Goal: Task Accomplishment & Management: Use online tool/utility

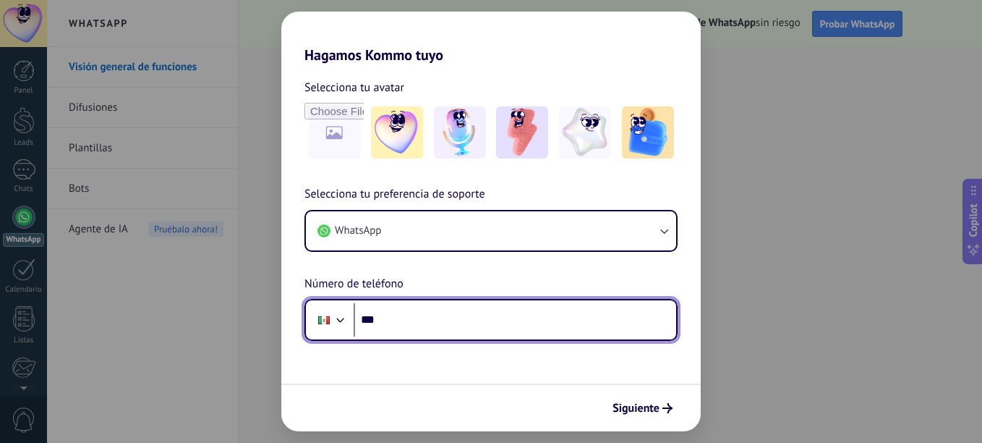
click at [545, 314] on input "***" at bounding box center [515, 319] width 323 height 33
type input "**********"
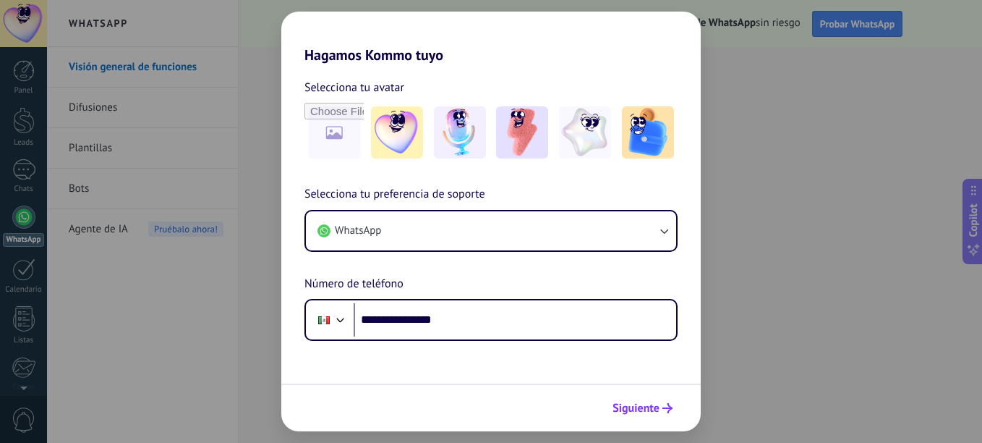
click at [642, 409] on span "Siguiente" at bounding box center [636, 408] width 47 height 10
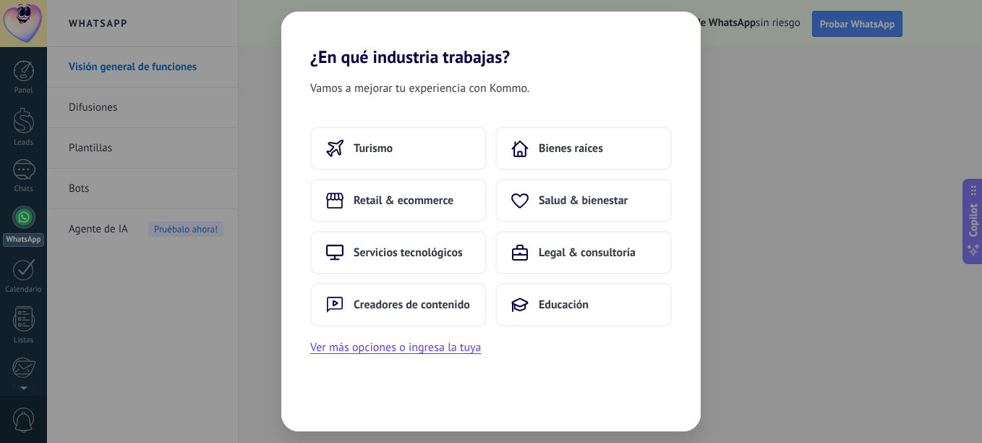
click at [825, 329] on div "¿En qué industria trabajas? Vamos a mejorar tu experiencia con Kommo. Turismo B…" at bounding box center [491, 221] width 982 height 443
click at [413, 346] on button "Ver más opciones o ingresa la tuya" at bounding box center [395, 347] width 171 height 19
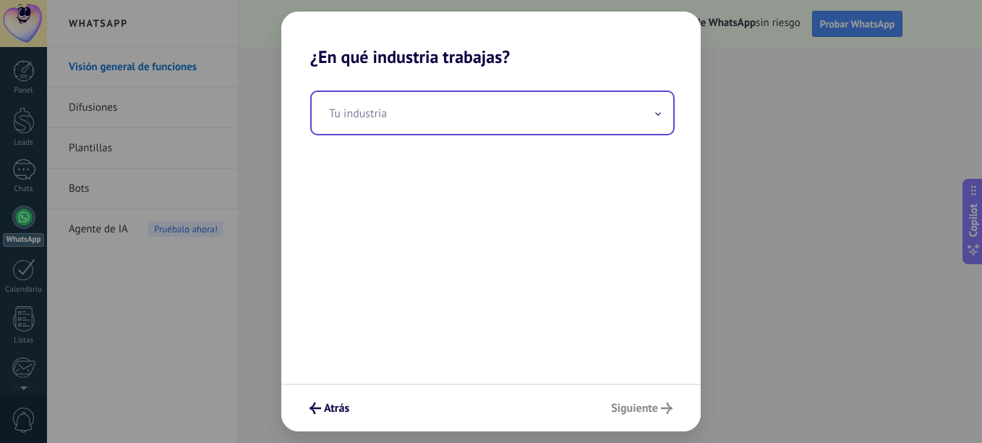
click at [476, 104] on input "text" at bounding box center [493, 113] width 362 height 42
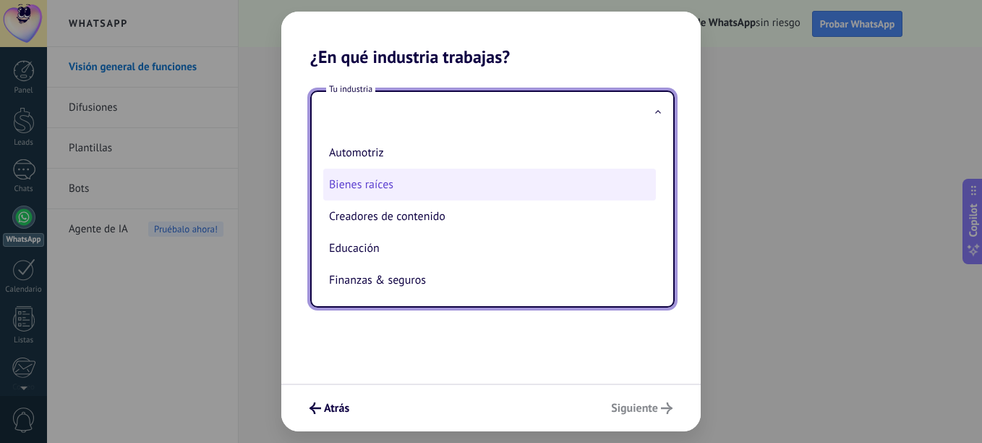
click at [409, 196] on li "Bienes raíces" at bounding box center [489, 185] width 333 height 32
type input "**********"
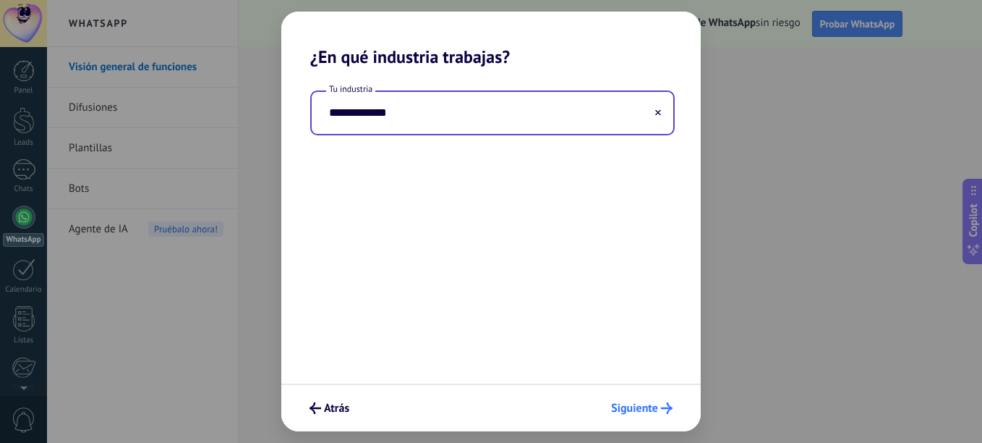
click at [651, 396] on button "Siguiente" at bounding box center [642, 408] width 74 height 25
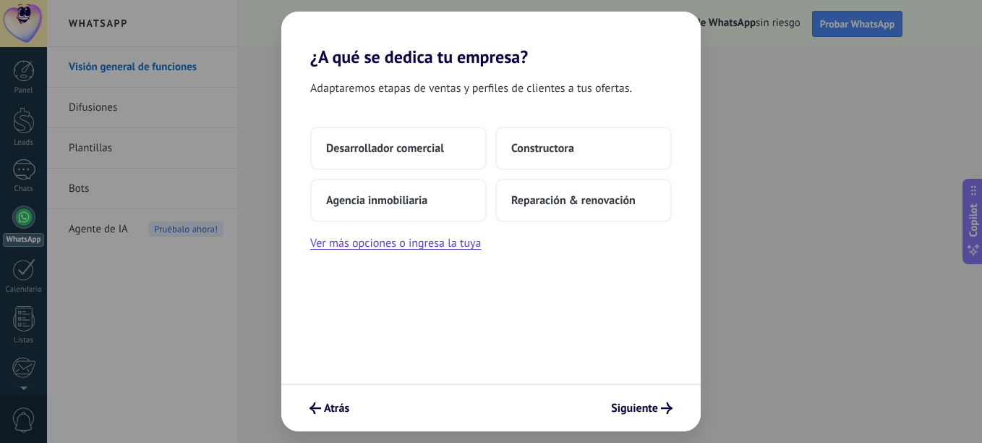
click at [651, 396] on button "Siguiente" at bounding box center [642, 408] width 74 height 25
click at [648, 401] on button "Siguiente" at bounding box center [642, 408] width 74 height 25
click at [660, 416] on button "Siguiente" at bounding box center [642, 408] width 74 height 25
click at [469, 207] on button "Agencia inmobiliaria" at bounding box center [398, 200] width 176 height 43
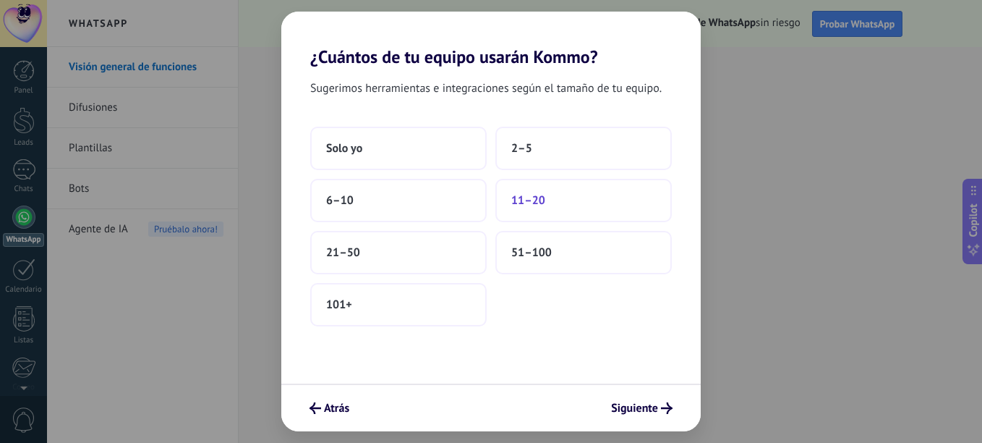
click at [511, 211] on button "11–20" at bounding box center [583, 200] width 176 height 43
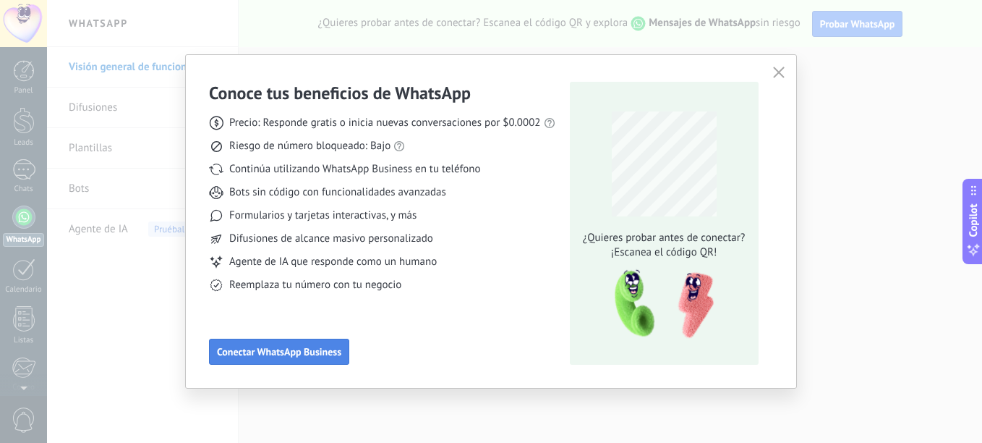
click at [323, 347] on span "Conectar WhatsApp Business" at bounding box center [279, 351] width 124 height 10
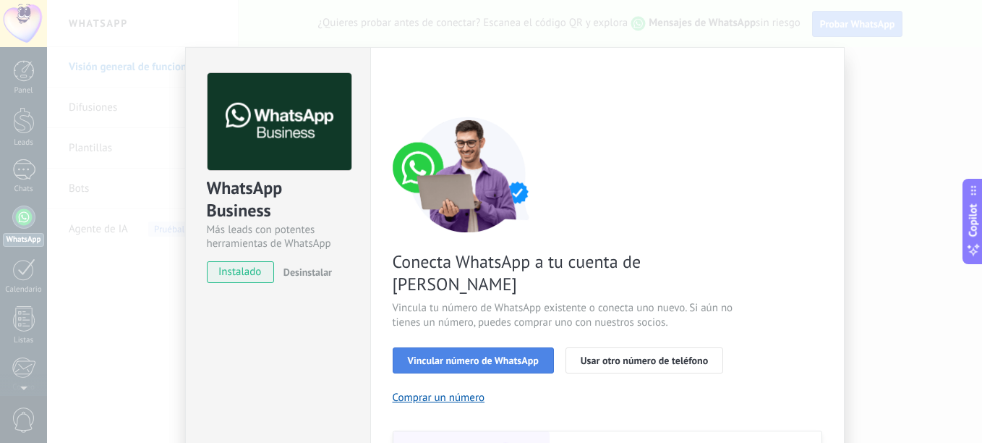
click at [460, 355] on span "Vincular número de WhatsApp" at bounding box center [473, 360] width 131 height 10
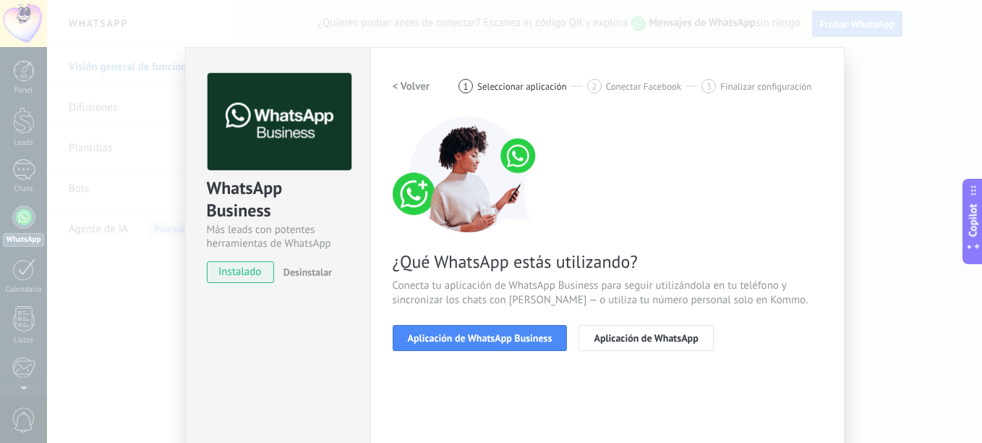
click at [460, 336] on span "Aplicación de WhatsApp Business" at bounding box center [480, 338] width 145 height 10
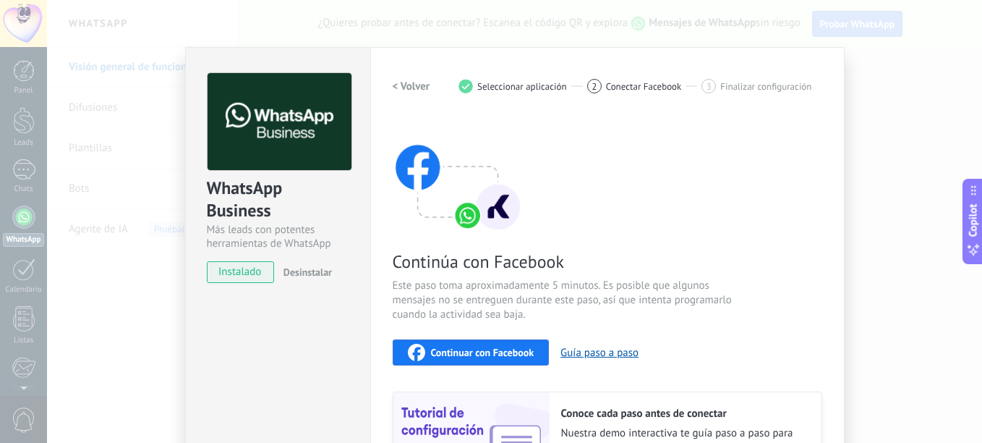
click at [470, 352] on span "Continuar con Facebook" at bounding box center [482, 352] width 103 height 10
click at [622, 355] on button "Guía paso a paso" at bounding box center [600, 353] width 78 height 14
click at [287, 273] on span "Desinstalar" at bounding box center [308, 271] width 48 height 13
click at [116, 218] on div "WhatsApp Business Más leads con potentes herramientas de WhatsApp instalado Des…" at bounding box center [514, 221] width 935 height 443
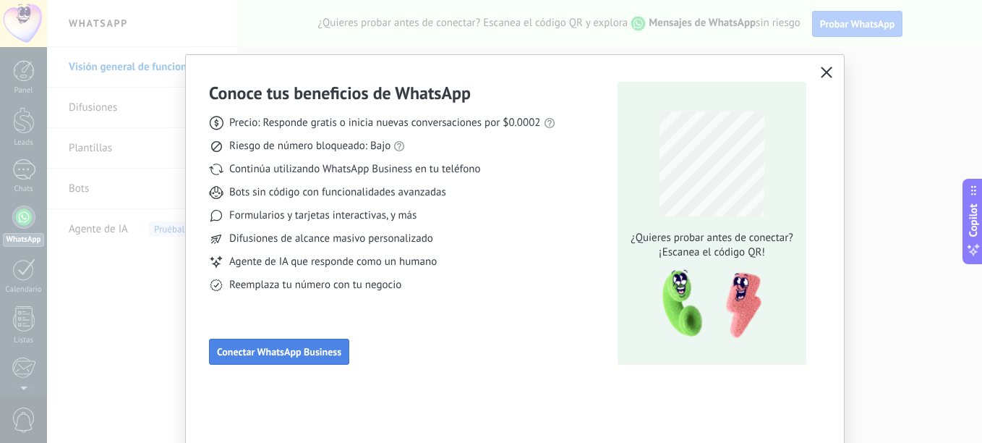
click at [291, 352] on div "Conoce tus beneficios de WhatsApp Precio: Responde gratis o inicia nuevas conve…" at bounding box center [515, 223] width 612 height 283
click at [291, 352] on span "Conectar WhatsApp Business" at bounding box center [279, 351] width 124 height 10
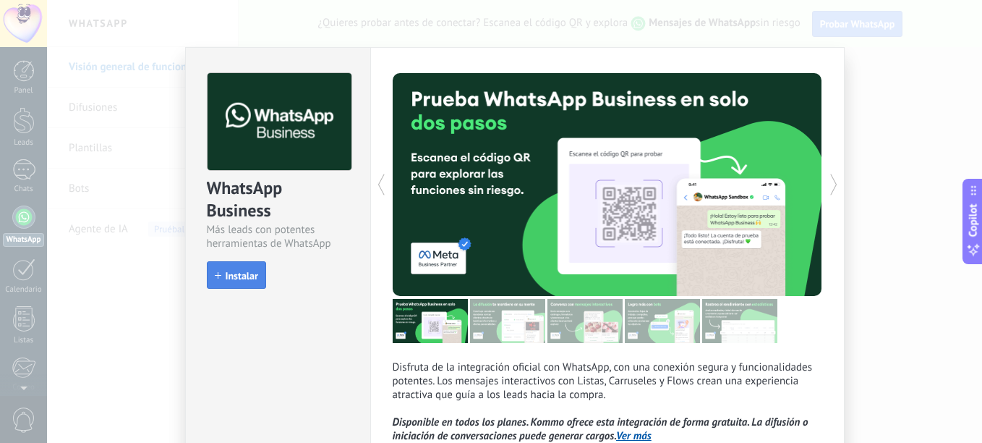
click at [253, 271] on span "Instalar" at bounding box center [242, 276] width 33 height 10
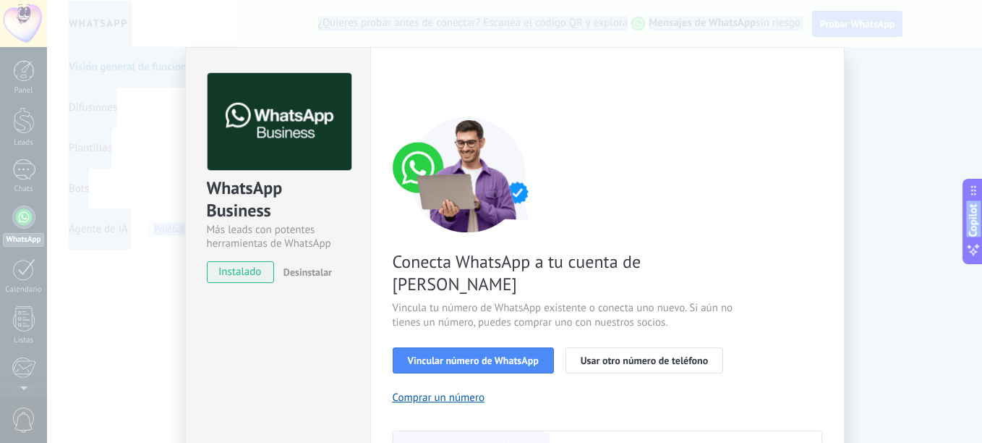
drag, startPoint x: 28, startPoint y: 43, endPoint x: 252, endPoint y: -75, distance: 253.0
click at [252, 0] on html ".abecls-1,.abecls-2{fill-rule:evenodd}.abecls-2{fill:#fff} .abhcls-1{fill:none}…" at bounding box center [491, 221] width 982 height 443
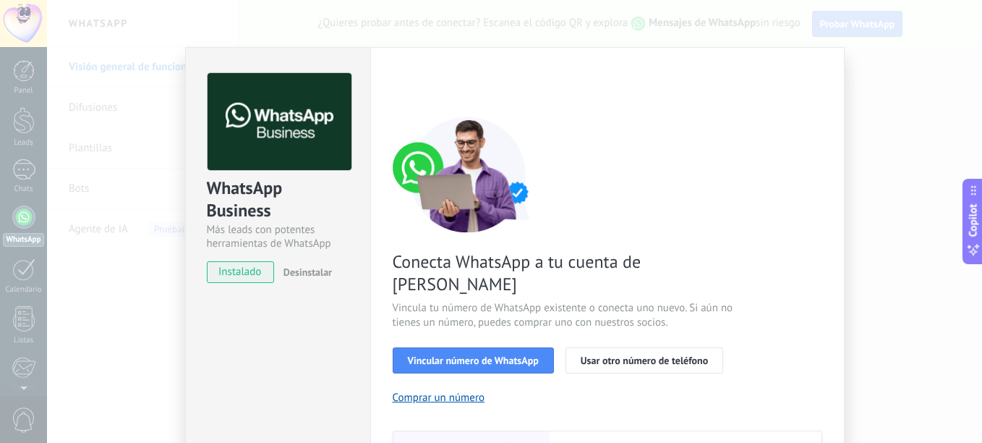
click at [611, 360] on div "Conecta WhatsApp a tu cuenta de Kommo Vincula tu número de WhatsApp existente o…" at bounding box center [608, 331] width 430 height 430
click at [619, 347] on button "Usar otro número de teléfono" at bounding box center [645, 360] width 158 height 26
